Goal: Information Seeking & Learning: Learn about a topic

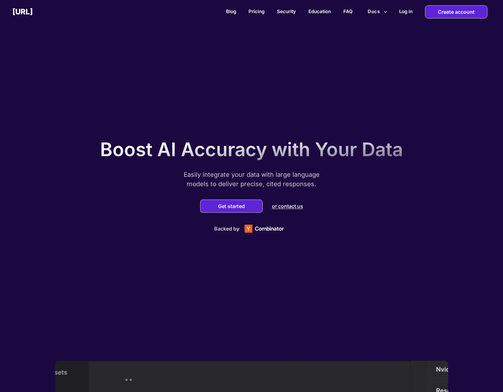
click at [277, 181] on p "Easily integrate your data with large language models to deliver precise, cited…" at bounding box center [252, 179] width 156 height 19
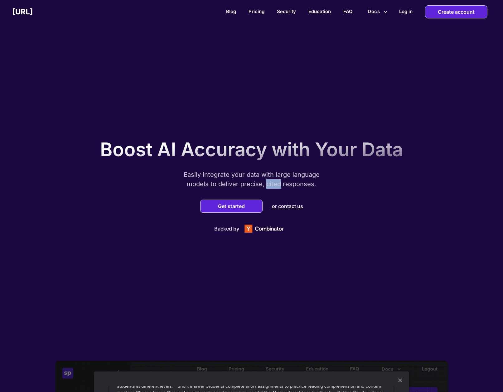
click at [277, 181] on p "Easily integrate your data with large language models to deliver precise, cited…" at bounding box center [252, 179] width 156 height 19
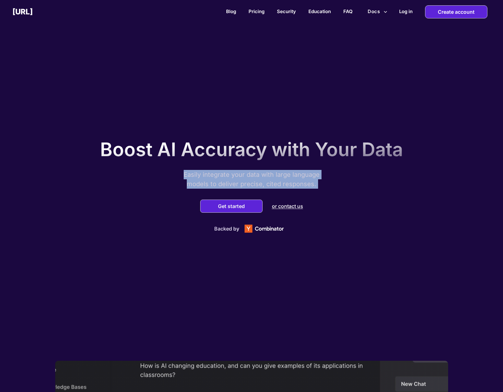
drag, startPoint x: 277, startPoint y: 181, endPoint x: 280, endPoint y: 159, distance: 23.0
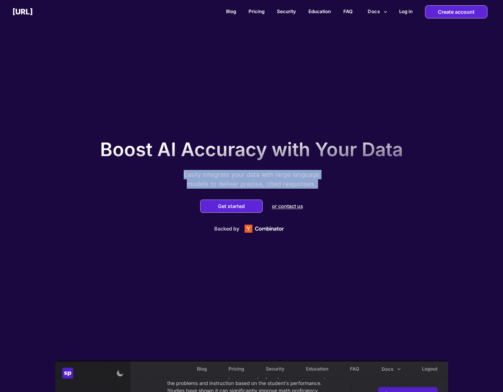
click at [280, 159] on div "Boost AI Accuracy with Your Data Easily integrate your data with large language…" at bounding box center [252, 184] width 312 height 105
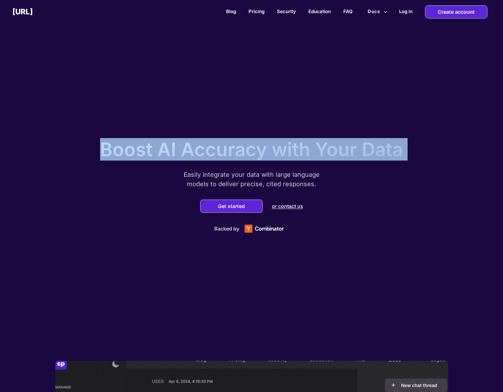
click at [282, 150] on p "Boost AI Accuracy with Your Data" at bounding box center [251, 149] width 303 height 22
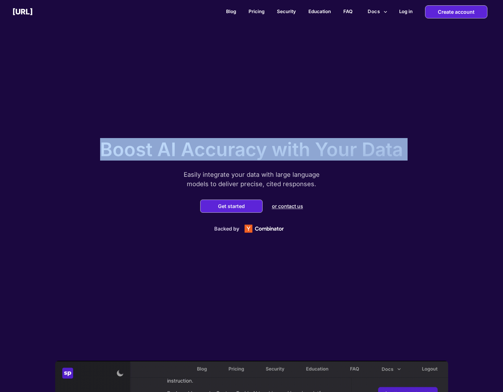
scroll to position [405, 0]
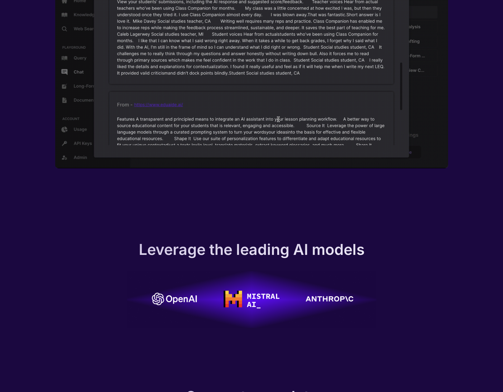
drag, startPoint x: 473, startPoint y: 139, endPoint x: 485, endPoint y: 149, distance: 16.4
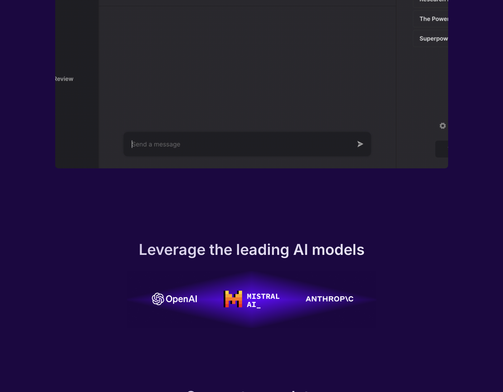
click at [473, 139] on div "LEGAL - US Constitution and Amendments * Built with our Chat Thread UI component" at bounding box center [251, 79] width 503 height 247
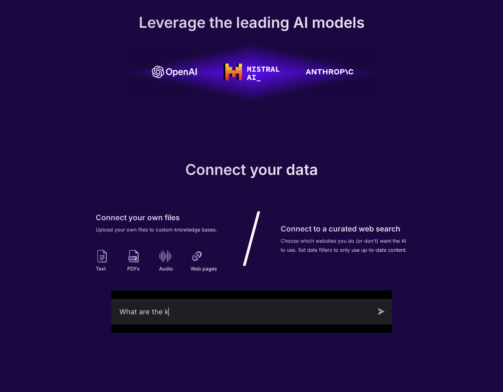
scroll to position [0, 0]
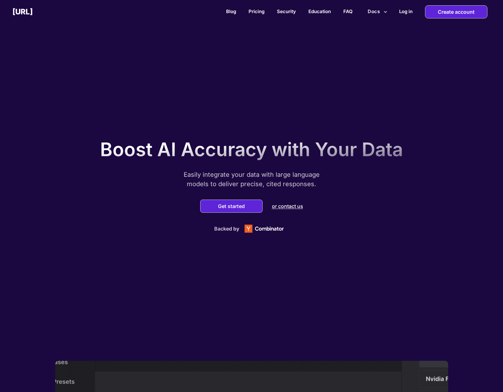
click at [297, 174] on p "Easily integrate your data with large language models to deliver precise, cited…" at bounding box center [252, 179] width 156 height 19
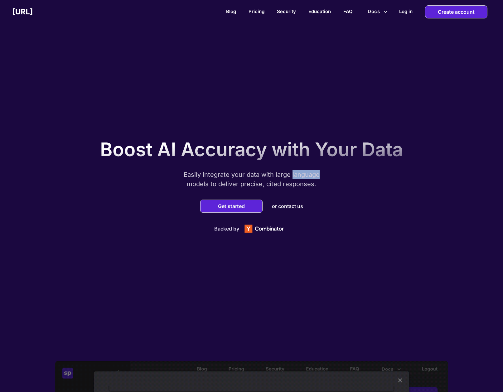
click at [297, 174] on p "Easily integrate your data with large language models to deliver precise, cited…" at bounding box center [252, 179] width 156 height 19
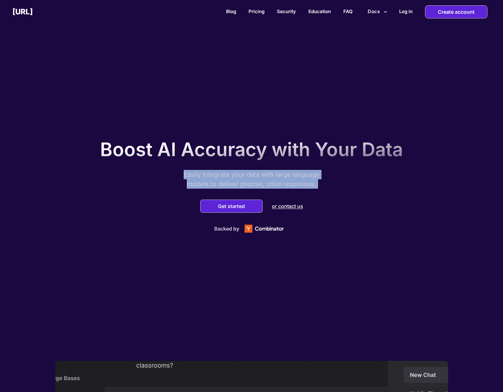
drag, startPoint x: 297, startPoint y: 174, endPoint x: 298, endPoint y: 150, distance: 24.4
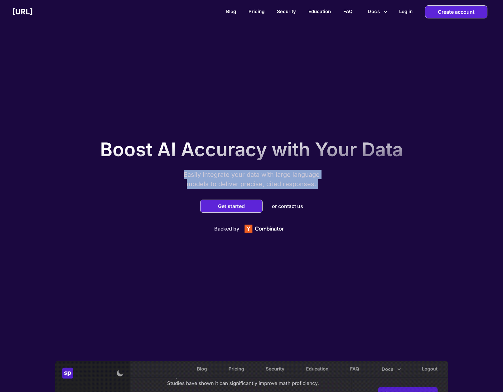
click at [298, 152] on div "Boost AI Accuracy with Your Data Easily integrate your data with large language…" at bounding box center [252, 184] width 312 height 105
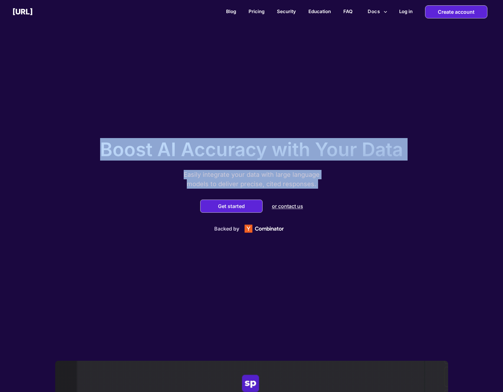
click at [298, 148] on p "Boost AI Accuracy with Your Data" at bounding box center [251, 149] width 303 height 22
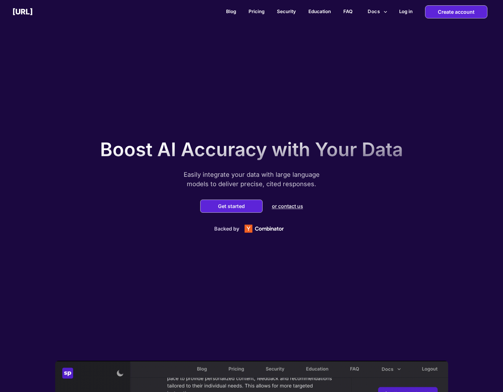
click at [298, 149] on p "Boost AI Accuracy with Your Data" at bounding box center [251, 149] width 303 height 22
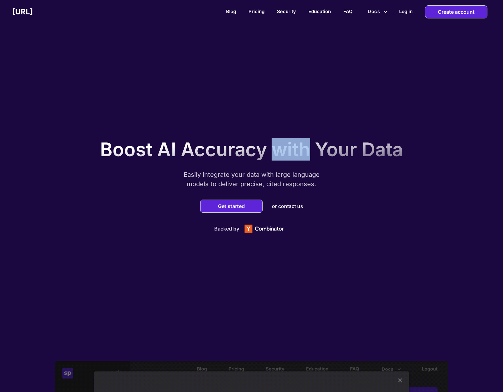
click at [298, 149] on p "Boost AI Accuracy with Your Data" at bounding box center [251, 149] width 303 height 22
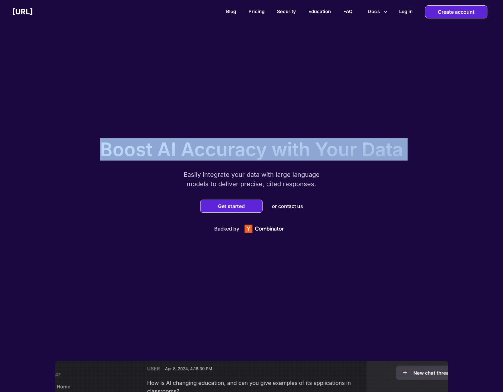
drag, startPoint x: 298, startPoint y: 149, endPoint x: 302, endPoint y: 181, distance: 32.0
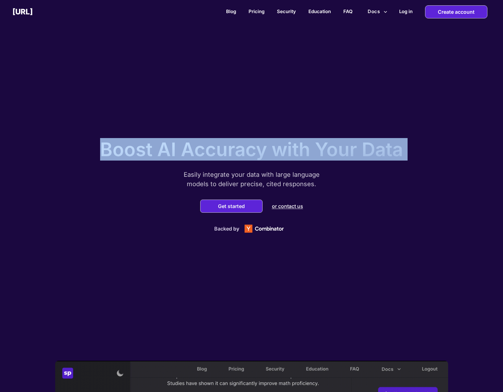
click at [302, 180] on div "Boost AI Accuracy with Your Data Easily integrate your data with large language…" at bounding box center [252, 184] width 312 height 105
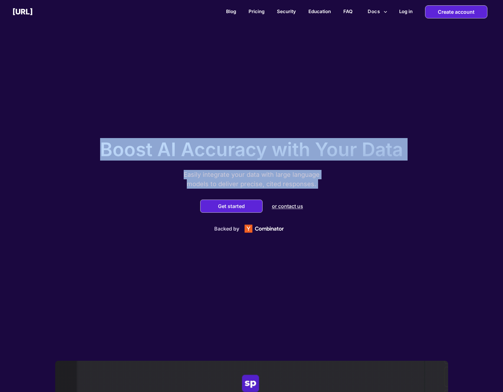
click at [302, 181] on p "Easily integrate your data with large language models to deliver precise, cited…" at bounding box center [252, 179] width 156 height 19
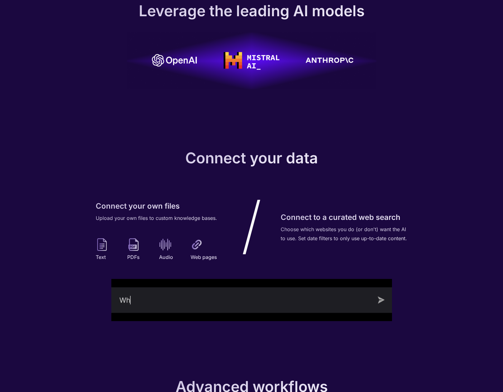
scroll to position [869, 0]
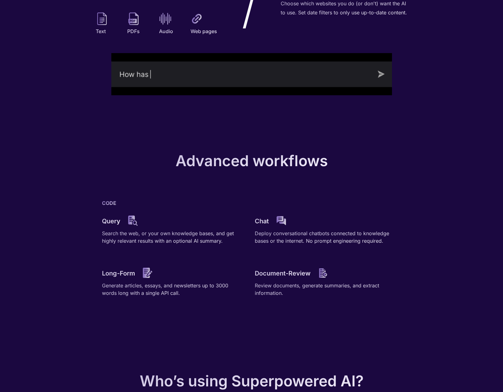
click at [186, 161] on p "Advanced workflows" at bounding box center [252, 160] width 152 height 18
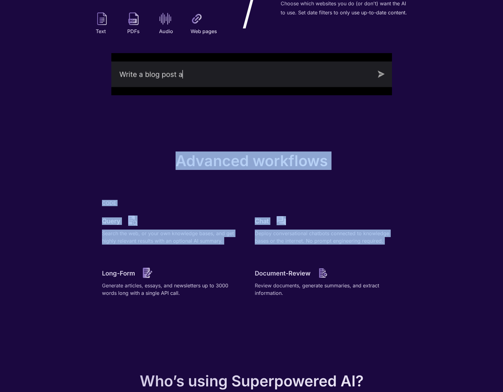
drag, startPoint x: 186, startPoint y: 161, endPoint x: 326, endPoint y: 269, distance: 176.6
click at [326, 269] on div "Advanced workflows CODE Query Search the web, or your own knowledge bases, and …" at bounding box center [252, 233] width 312 height 164
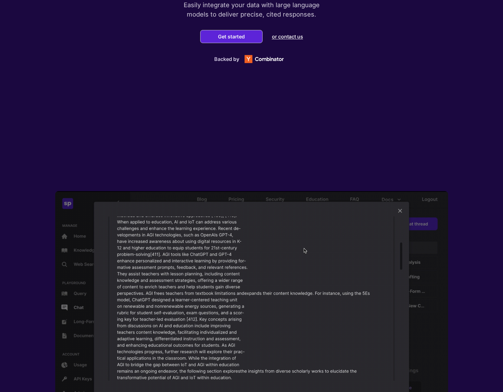
scroll to position [0, 0]
